Goal: Transaction & Acquisition: Obtain resource

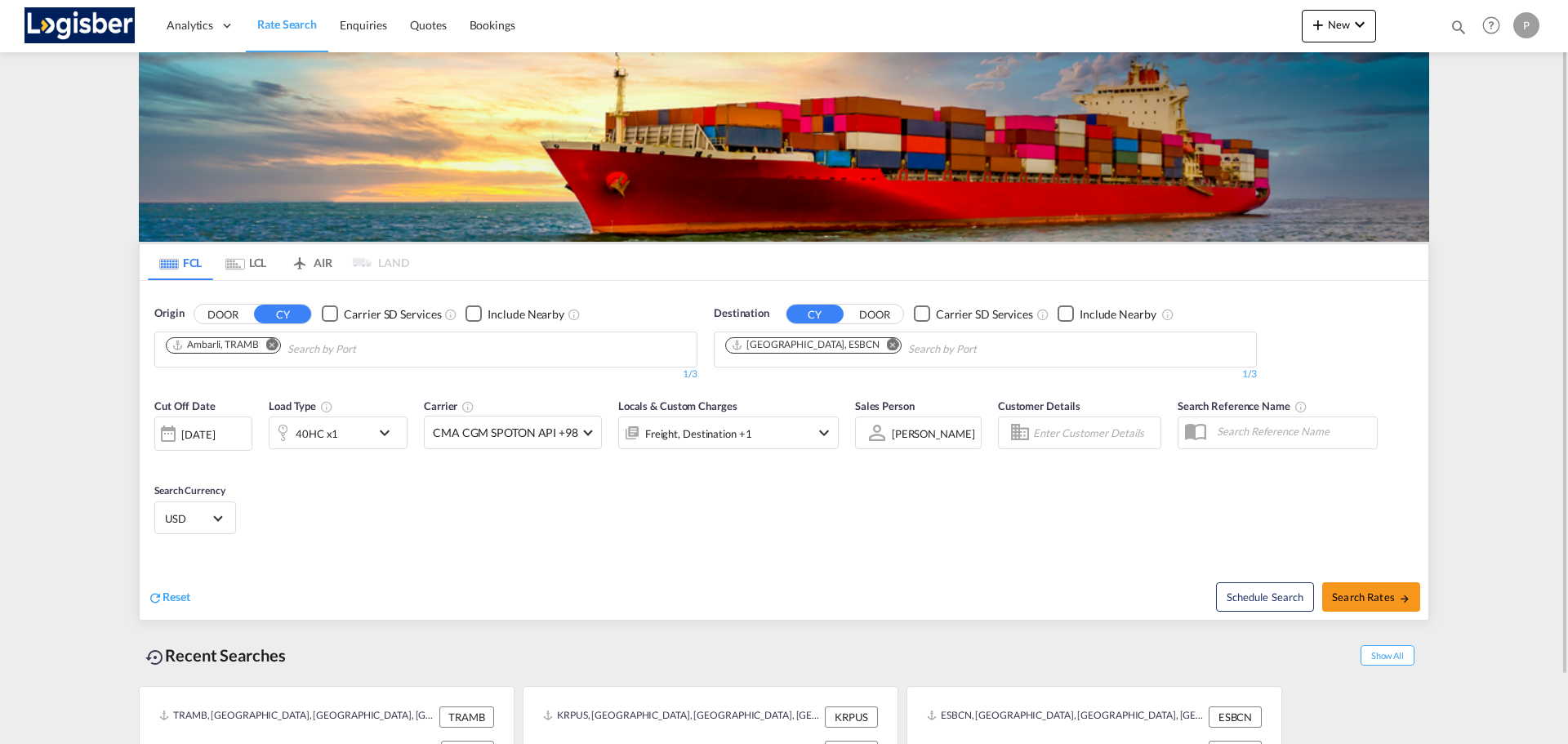
click at [273, 343] on md-icon "Remove" at bounding box center [272, 344] width 12 height 12
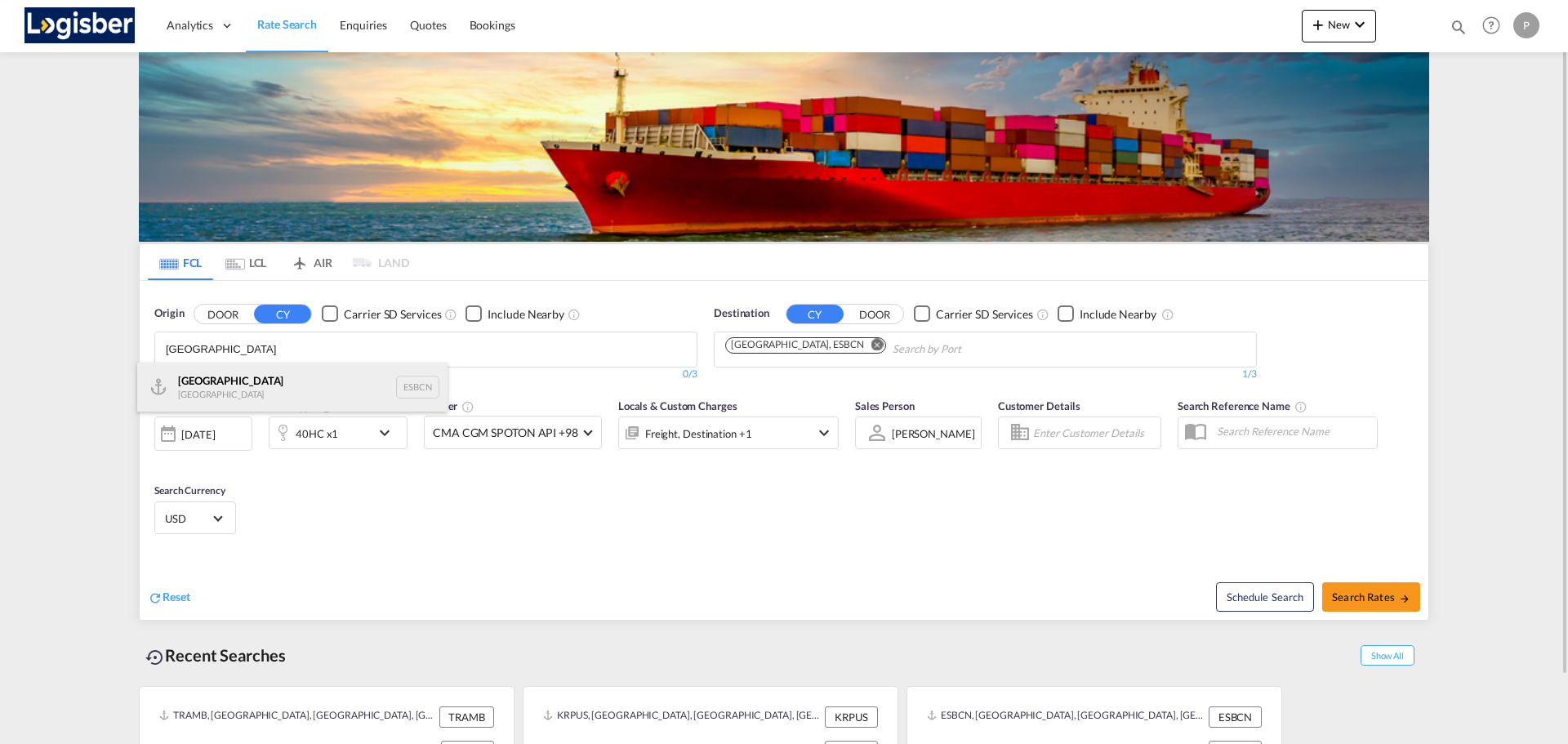
type input "[GEOGRAPHIC_DATA]"
click at [217, 380] on div "Barcelona Spain ESBCN" at bounding box center [292, 387] width 310 height 49
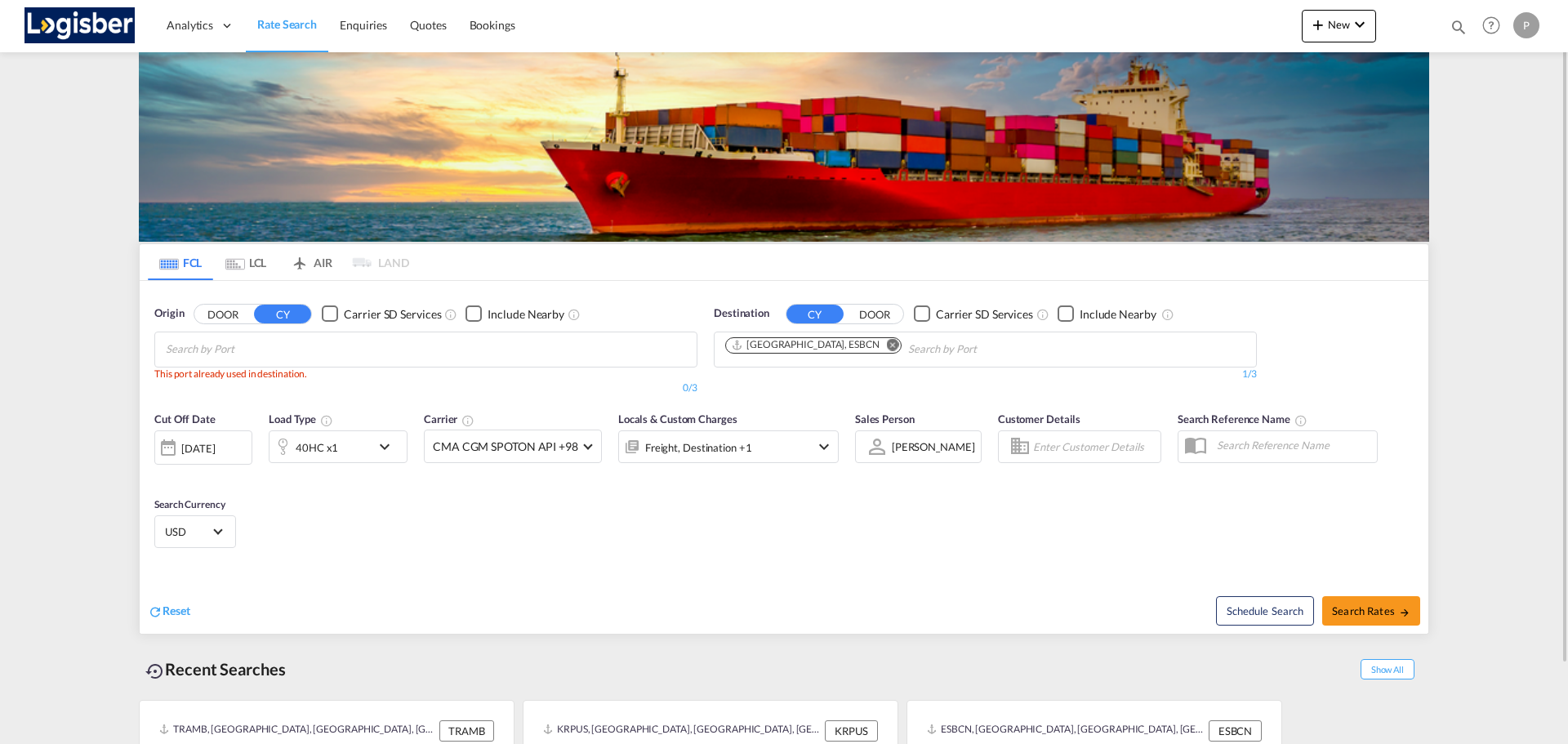
click at [887, 348] on md-icon "Remove" at bounding box center [892, 344] width 12 height 12
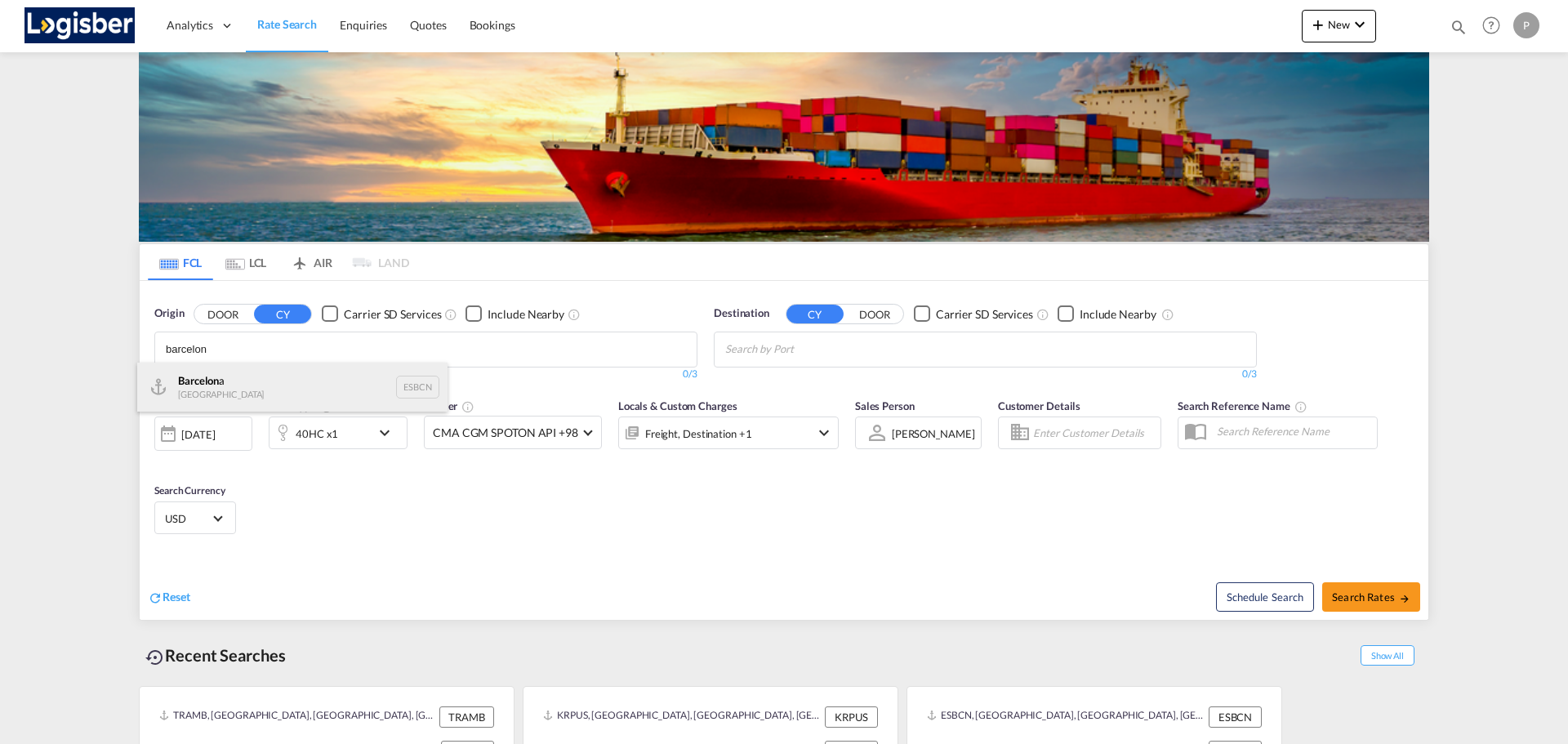
type input "barcelon"
click at [211, 376] on div "Barcelon a [GEOGRAPHIC_DATA] ESBCN" at bounding box center [292, 387] width 310 height 49
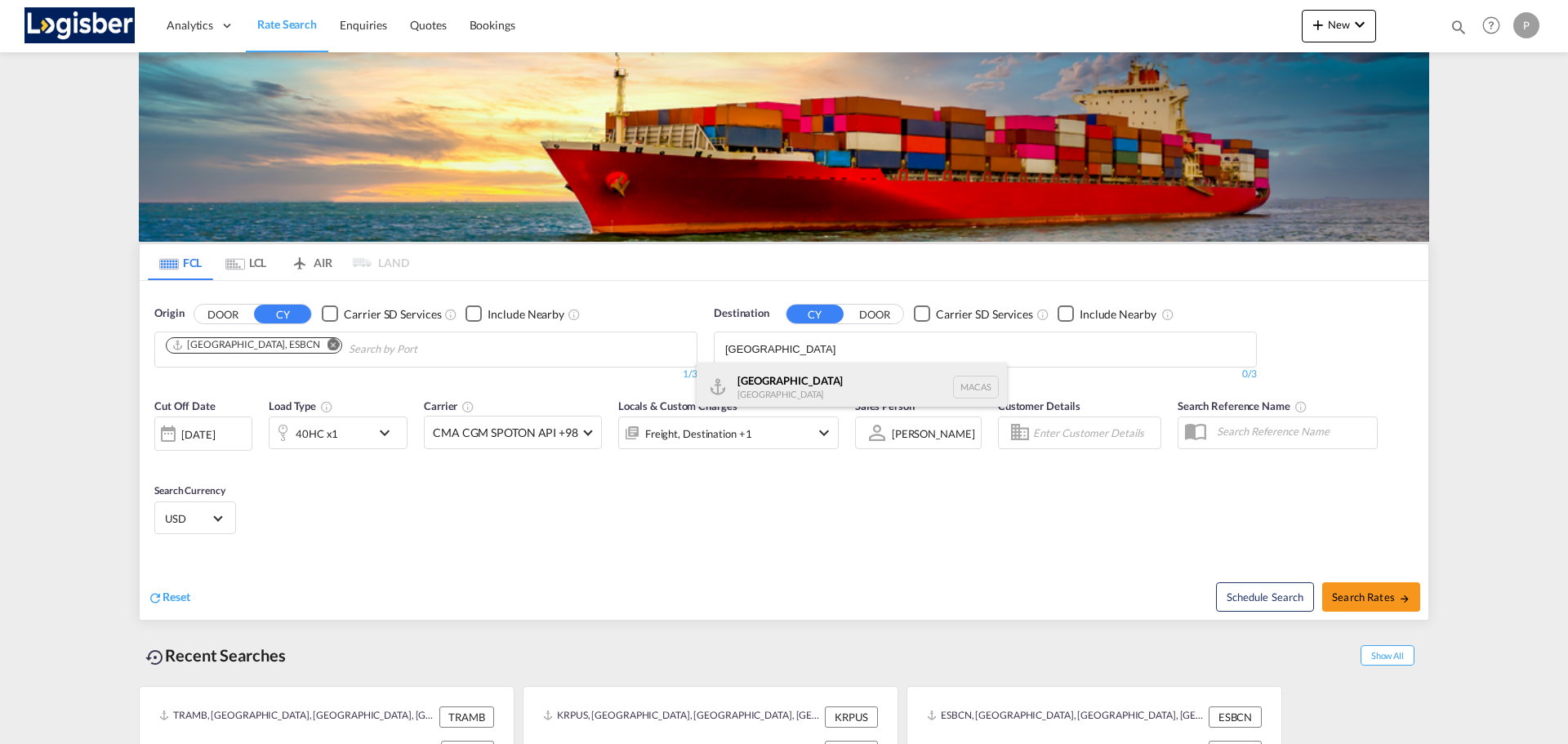
type input "[GEOGRAPHIC_DATA]"
click at [795, 383] on div "Casablanca [GEOGRAPHIC_DATA] [GEOGRAPHIC_DATA]" at bounding box center [851, 387] width 310 height 49
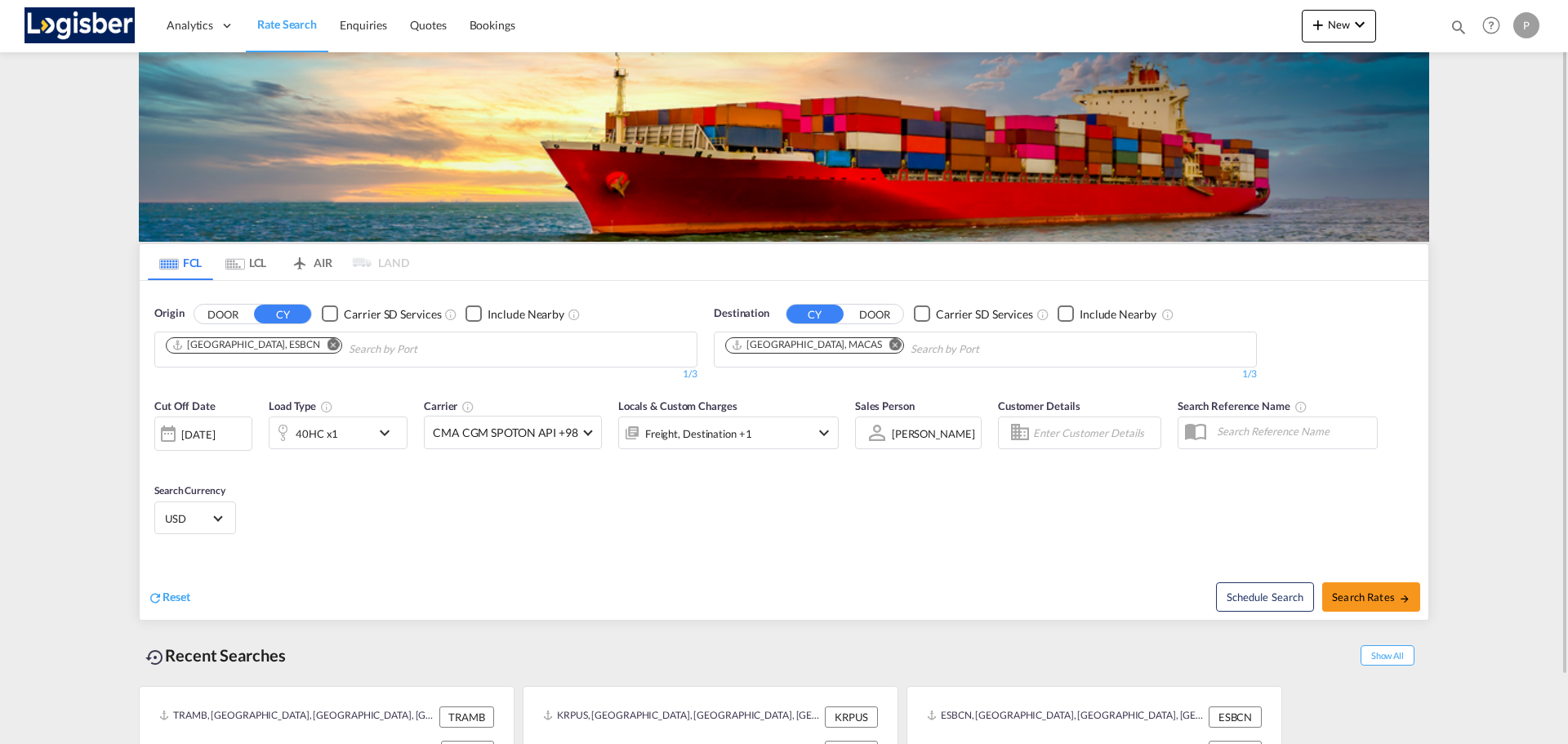
click at [357, 437] on div "40HC x1" at bounding box center [321, 433] width 102 height 33
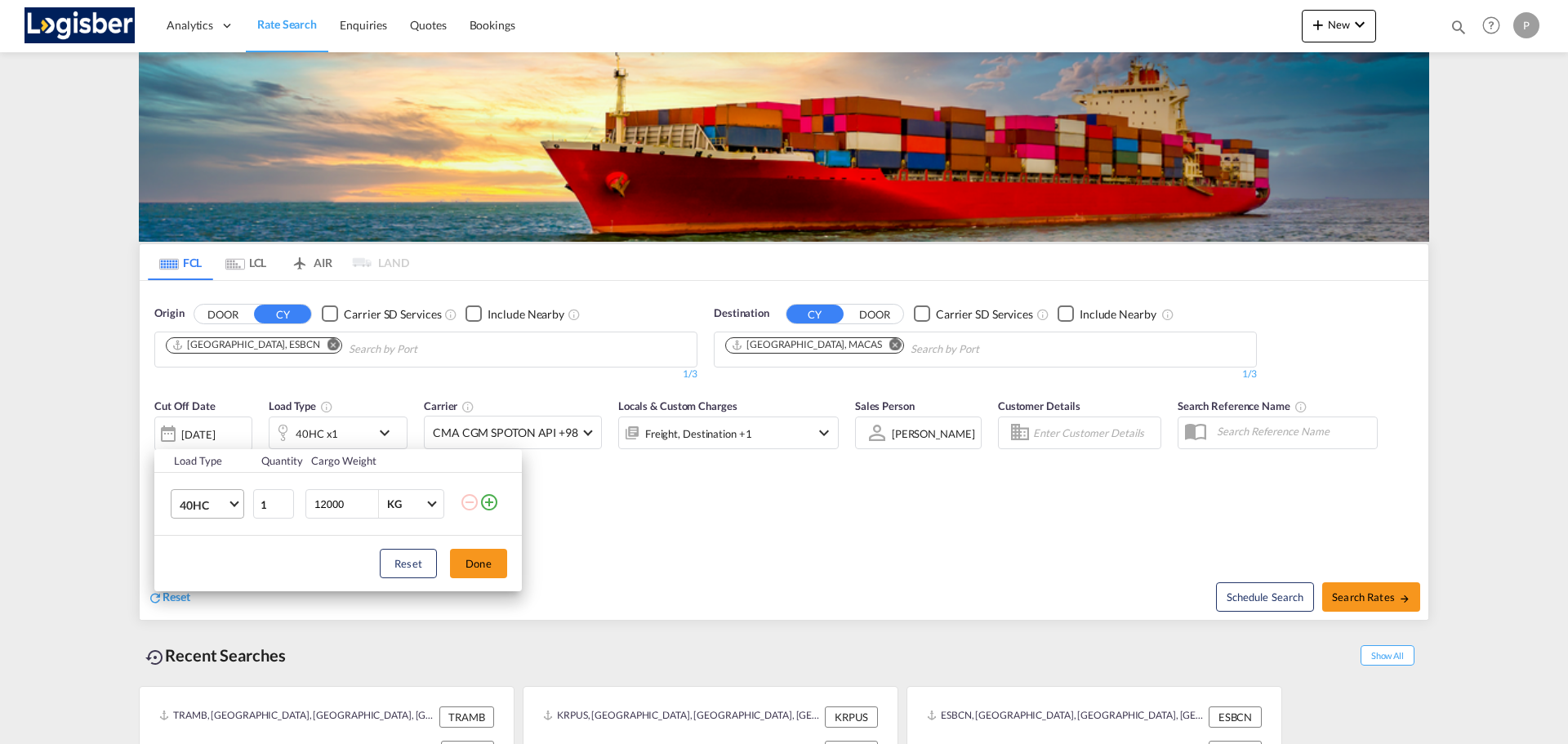
click at [235, 499] on span "Choose: \a40HC" at bounding box center [233, 502] width 9 height 9
click at [211, 425] on md-option "20GP" at bounding box center [223, 426] width 111 height 39
click at [495, 573] on button "Done" at bounding box center [479, 564] width 58 height 30
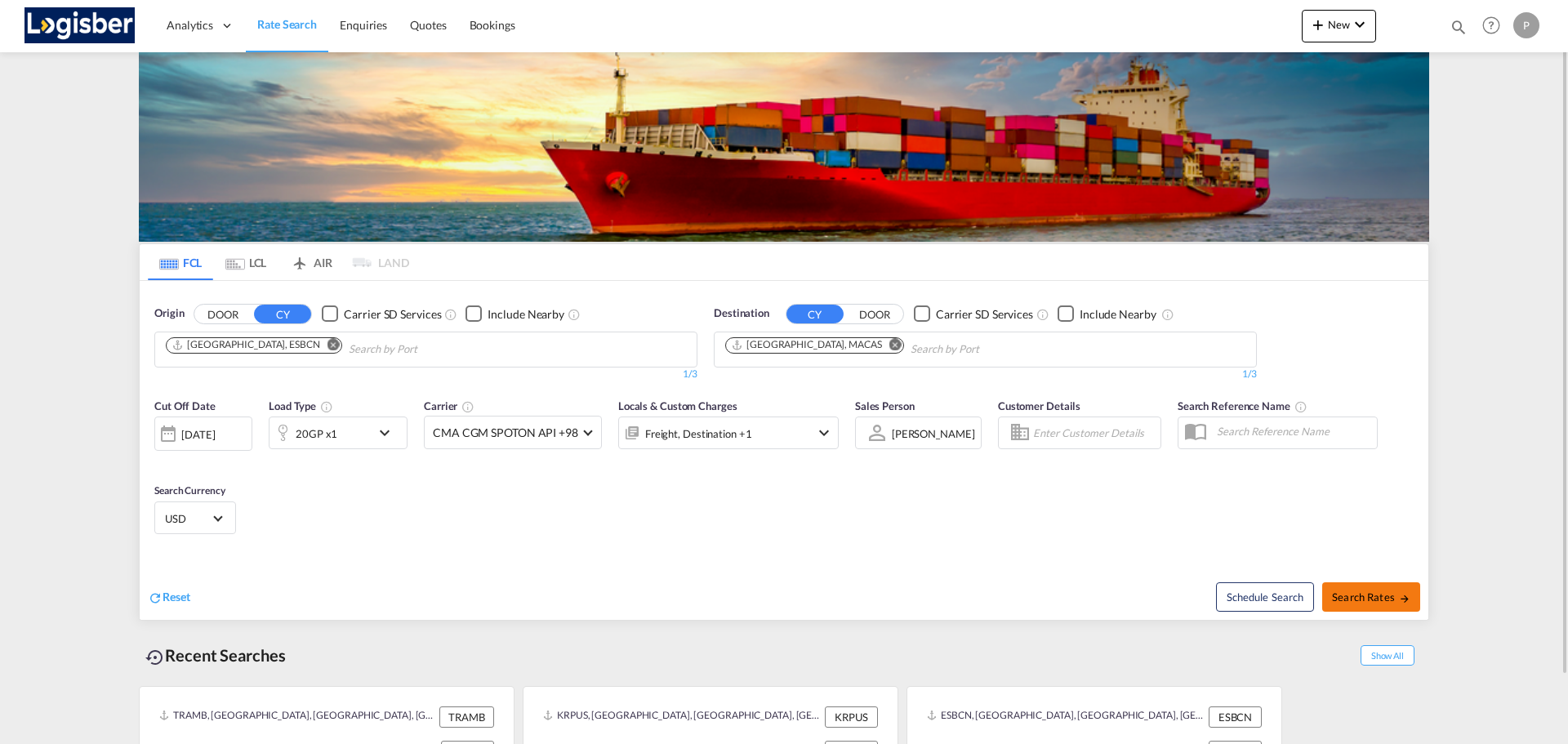
click at [1368, 598] on span "Search Rates" at bounding box center [1371, 597] width 79 height 13
type input "ESBCN to MACAS / [DATE]"
